Goal: Transaction & Acquisition: Purchase product/service

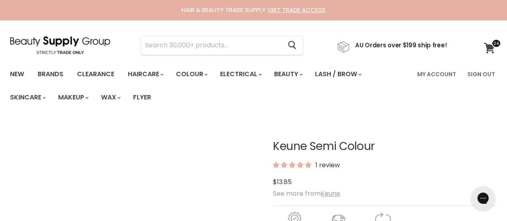
click at [491, 46] on span at bounding box center [496, 43] width 10 height 9
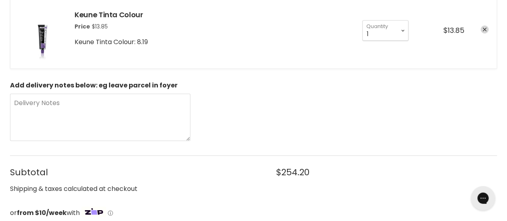
scroll to position [2269, 0]
click at [32, 97] on textarea "Delivery Notes" at bounding box center [100, 117] width 180 height 47
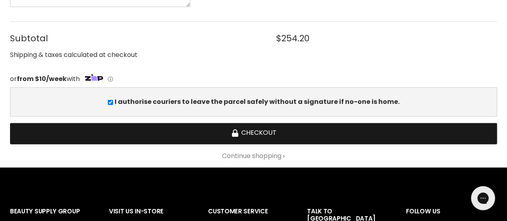
type textarea "leave near front door"
click at [245, 126] on button "Checkout" at bounding box center [253, 133] width 487 height 21
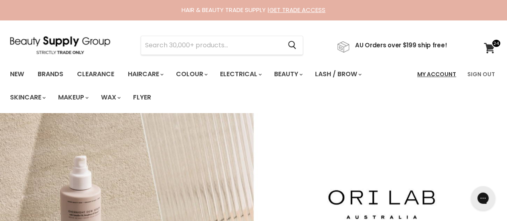
click at [430, 72] on link "My Account" at bounding box center [436, 74] width 48 height 17
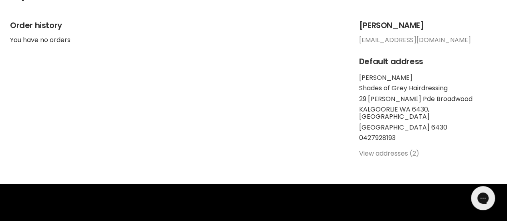
scroll to position [200, 0]
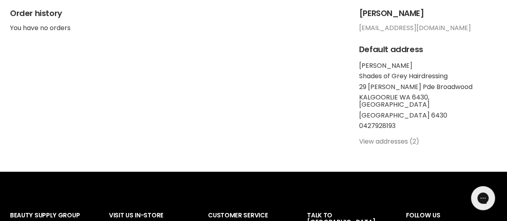
click at [419, 146] on link "View addresses (2)" at bounding box center [389, 141] width 60 height 9
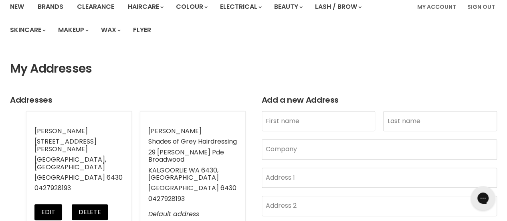
scroll to position [133, 0]
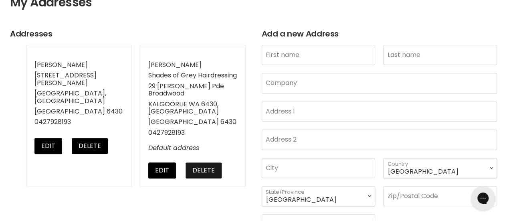
click at [203, 171] on button "Delete" at bounding box center [203, 170] width 36 height 16
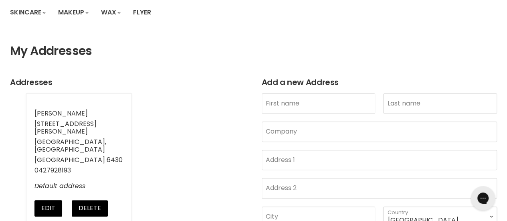
scroll to position [200, 0]
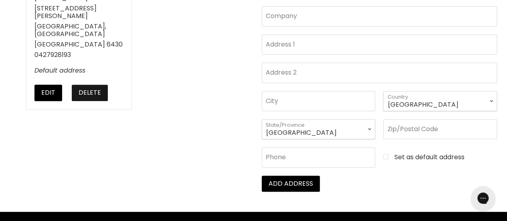
click at [77, 85] on button "Delete" at bounding box center [90, 93] width 36 height 16
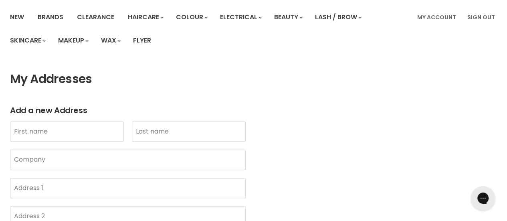
scroll to position [66, 0]
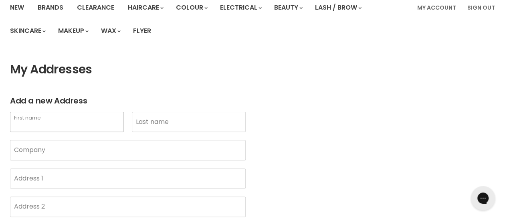
click at [60, 118] on input "First name" at bounding box center [67, 122] width 114 height 20
type input "[PERSON_NAME]"
click at [150, 123] on input "Last name" at bounding box center [189, 122] width 114 height 20
type input "Rule"
click at [35, 174] on input "Address 1" at bounding box center [128, 178] width 236 height 20
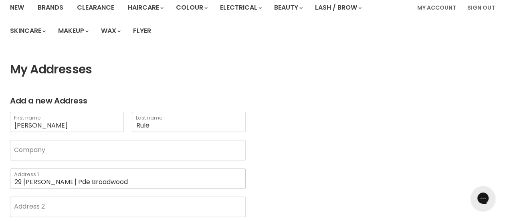
type input "29 Longmore Pde Broadwood"
click at [502, 120] on article "Add a new Address Annette First name Rule Last name Company 29 Longmore Pde Bro…" at bounding box center [253, 210] width 507 height 229
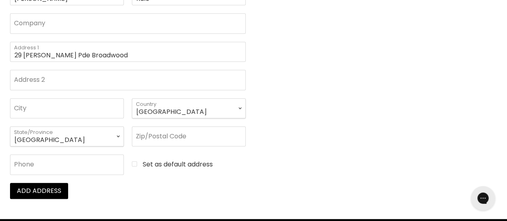
scroll to position [200, 0]
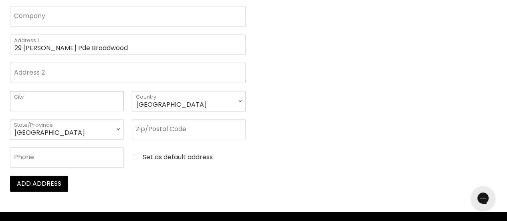
click at [74, 101] on input "City" at bounding box center [67, 101] width 114 height 20
type input "Kalgoorlie"
click at [435, 124] on article "Add a new Address Annette First name Rule Last name Company 29 Longmore Pde Bro…" at bounding box center [253, 76] width 507 height 229
click at [83, 129] on select "Australian Capital Territory New South Wales Northern Territory Queensland Sout…" at bounding box center [67, 129] width 114 height 20
select select "Western Australia"
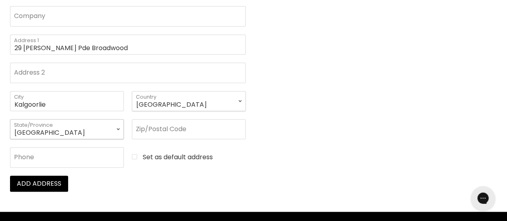
click at [10, 119] on select "Australian Capital Territory New South Wales Northern Territory Queensland Sout…" at bounding box center [67, 129] width 114 height 20
click at [153, 127] on input "Zip/Postal Code" at bounding box center [189, 129] width 114 height 20
type input "6430"
click at [389, 68] on article "Add a new Address Annette First name Rule Last name Company 29 Longmore Pde Bro…" at bounding box center [253, 76] width 507 height 229
click at [49, 155] on input "Phone" at bounding box center [67, 157] width 114 height 20
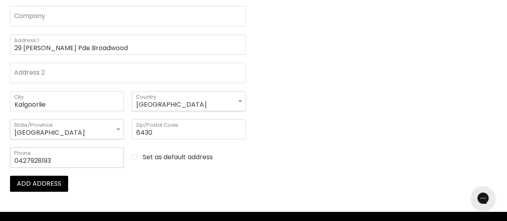
type input "0427928193"
click at [305, 99] on article "Add a new Address Annette First name Rule Last name Company 29 Longmore Pde Bro…" at bounding box center [253, 76] width 507 height 229
click at [30, 183] on button "Add address" at bounding box center [39, 183] width 58 height 16
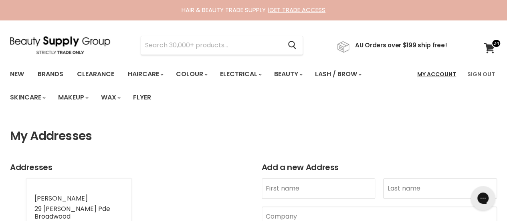
click at [441, 70] on link "My Account" at bounding box center [436, 74] width 48 height 17
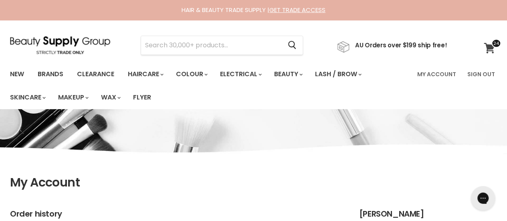
click at [487, 43] on icon at bounding box center [488, 48] width 11 height 10
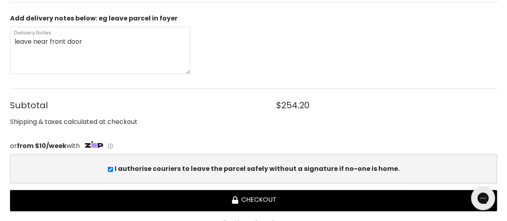
scroll to position [2403, 0]
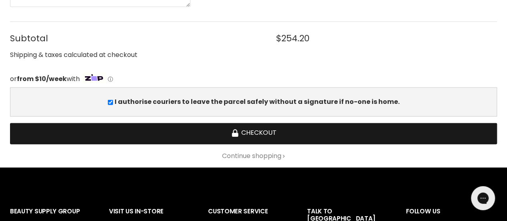
click at [296, 124] on button "Checkout" at bounding box center [253, 133] width 487 height 21
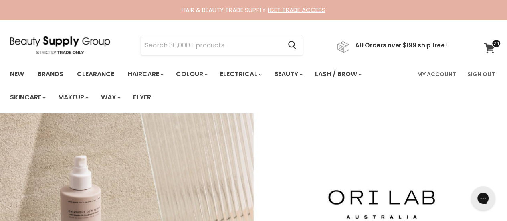
click at [491, 47] on icon at bounding box center [488, 48] width 11 height 10
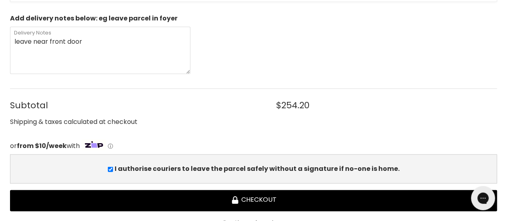
scroll to position [2403, 0]
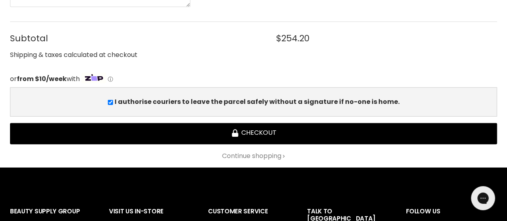
click at [113, 100] on input "I authorise couriers to leave the parcel safely without a signature if no-one i…" at bounding box center [110, 102] width 5 height 5
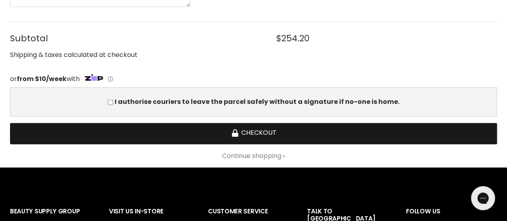
click at [276, 124] on button "Checkout" at bounding box center [253, 133] width 487 height 21
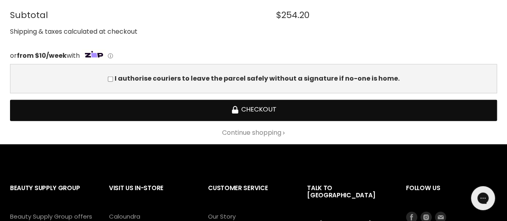
scroll to position [2470, 0]
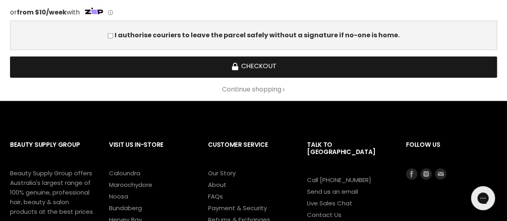
click at [257, 61] on button "Checkout" at bounding box center [253, 66] width 487 height 21
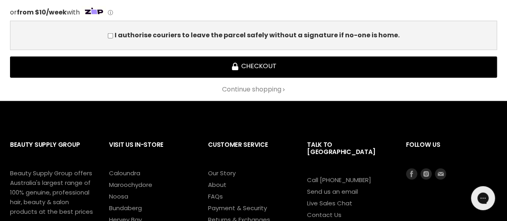
drag, startPoint x: 114, startPoint y: 28, endPoint x: 119, endPoint y: 28, distance: 4.8
click at [113, 33] on input "I authorise couriers to leave the parcel safely without a signature if no-one i…" at bounding box center [110, 35] width 5 height 5
checkbox input "true"
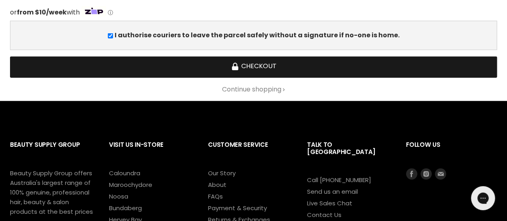
click at [249, 58] on button "Checkout" at bounding box center [253, 66] width 487 height 21
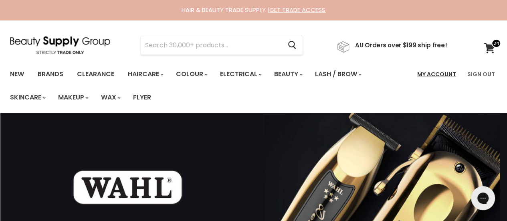
click at [448, 72] on link "My Account" at bounding box center [436, 74] width 48 height 17
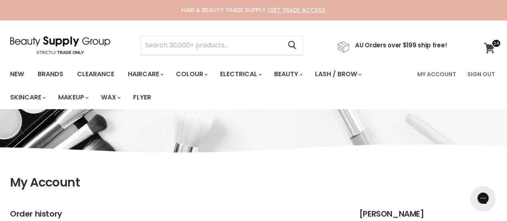
click at [489, 41] on link "View cart" at bounding box center [489, 48] width 21 height 18
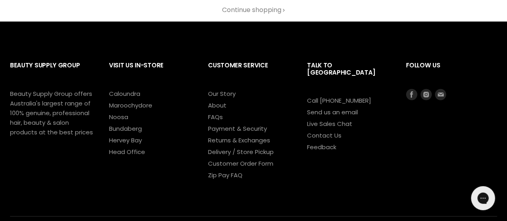
scroll to position [2603, 0]
